Goal: Find specific page/section: Find specific page/section

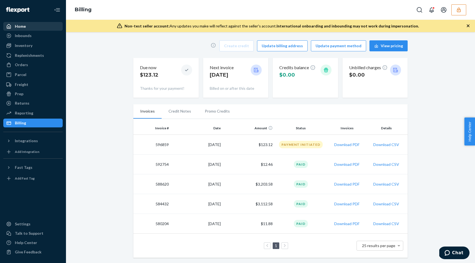
click at [27, 26] on div "Home" at bounding box center [33, 27] width 58 height 8
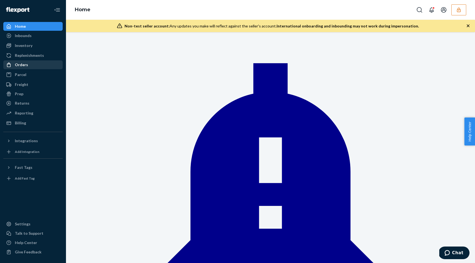
click at [26, 67] on div "Orders" at bounding box center [21, 64] width 13 height 5
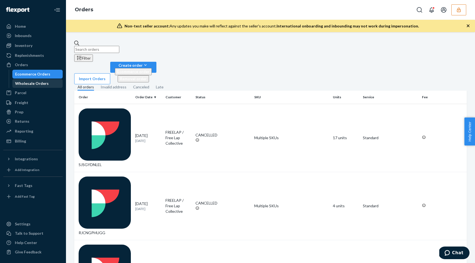
click at [29, 82] on div "Wholesale Orders" at bounding box center [32, 83] width 34 height 5
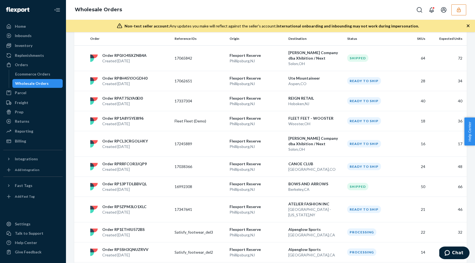
scroll to position [383, 0]
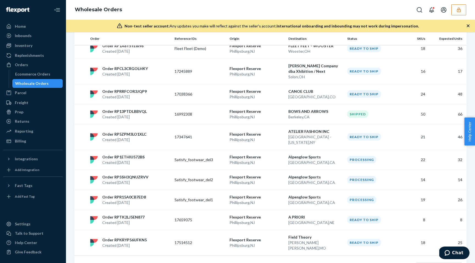
click at [254, 263] on link "1" at bounding box center [253, 267] width 4 height 5
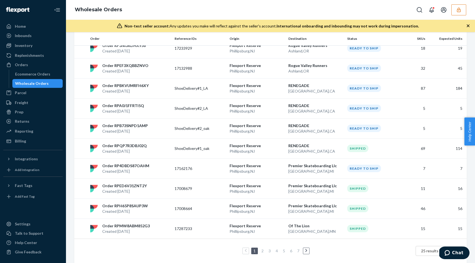
scroll to position [394, 0]
